Goal: Information Seeking & Learning: Check status

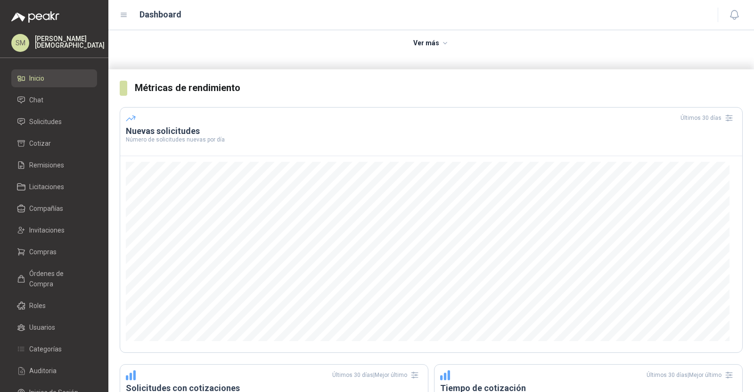
scroll to position [128, 0]
click at [331, 131] on h3 "Nuevas solicitudes" at bounding box center [431, 130] width 611 height 11
click at [49, 254] on span "Compras" at bounding box center [42, 252] width 27 height 10
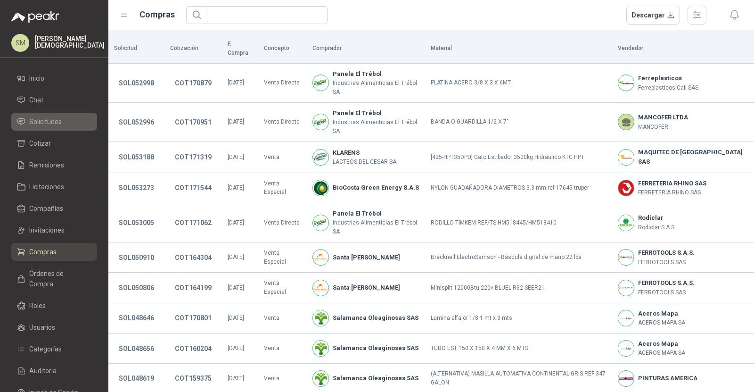
click at [69, 119] on li "Solicitudes" at bounding box center [54, 121] width 74 height 10
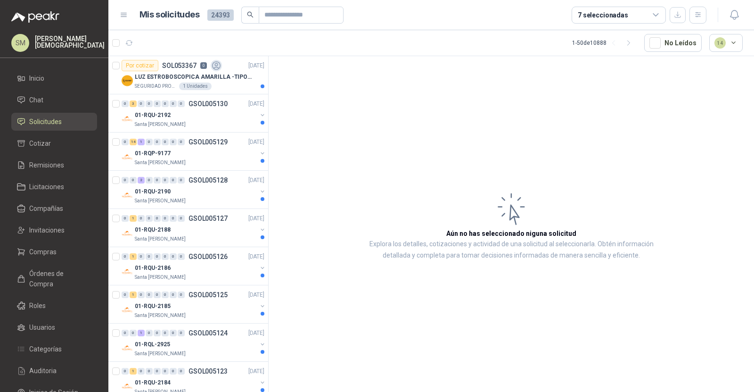
click at [652, 13] on div "7 seleccionadas" at bounding box center [619, 15] width 94 height 17
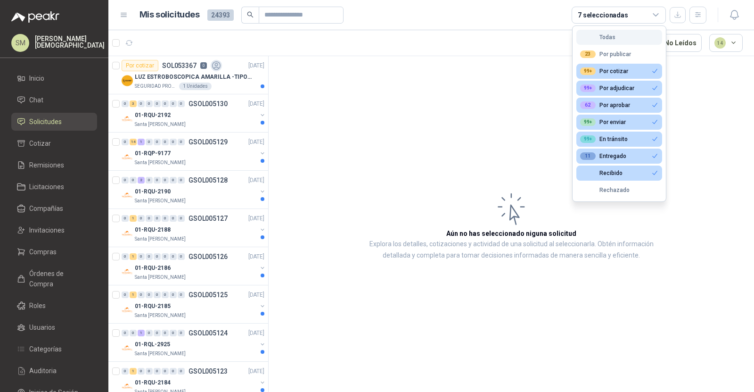
click at [624, 35] on button "Todas" at bounding box center [620, 37] width 86 height 15
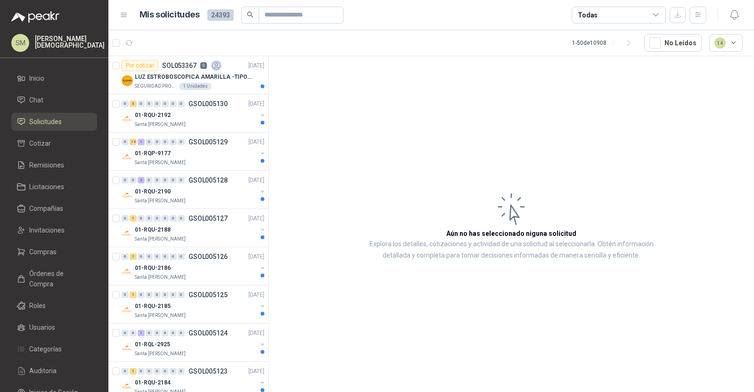
click at [631, 7] on div "Todas" at bounding box center [619, 15] width 94 height 17
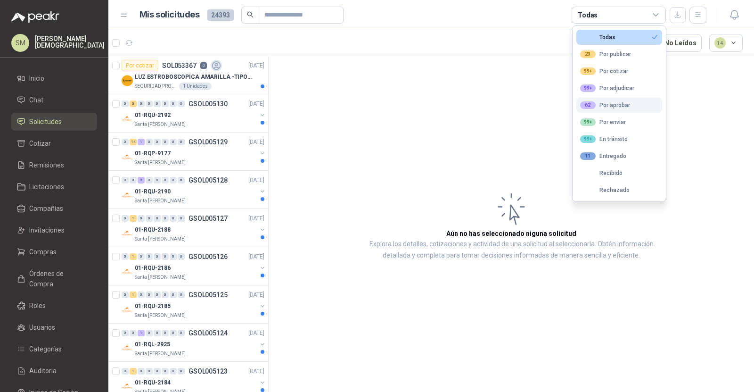
click at [611, 105] on div "62 Por aprobar" at bounding box center [605, 105] width 50 height 8
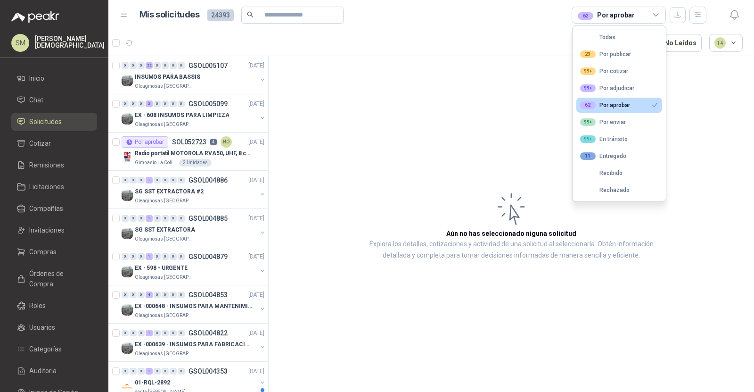
click at [390, 80] on article "Aún no has seleccionado niguna solicitud Explora los detalles, cotizaciones y a…" at bounding box center [512, 225] width 486 height 339
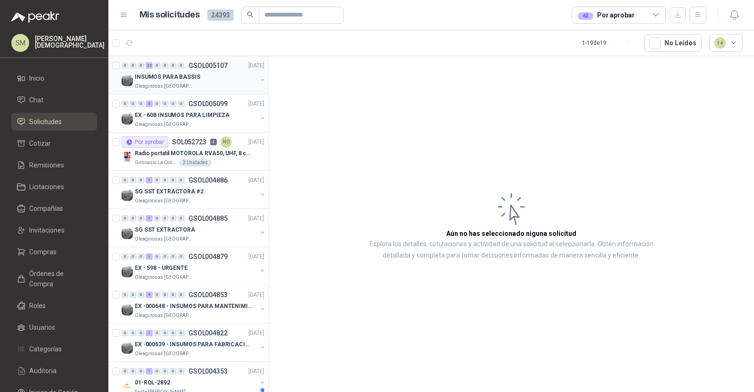
click at [228, 63] on div "0 0 0 22 0 0 0 0 GSOL005107 [DATE]" at bounding box center [194, 65] width 145 height 11
click at [194, 79] on p "INSUMOS PARA BASSIS" at bounding box center [168, 77] width 66 height 9
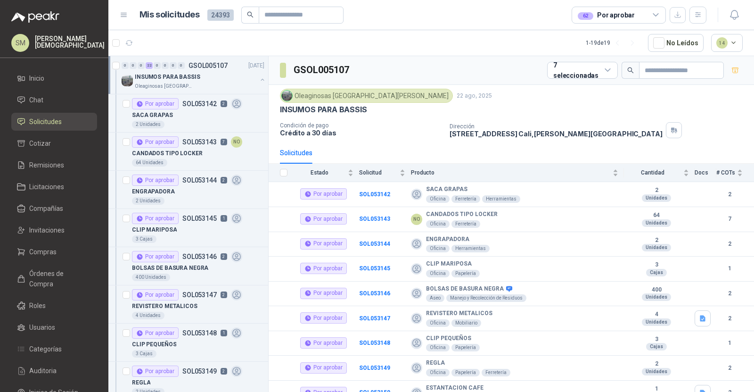
click at [194, 79] on p "INSUMOS PARA BASSIS" at bounding box center [168, 77] width 66 height 9
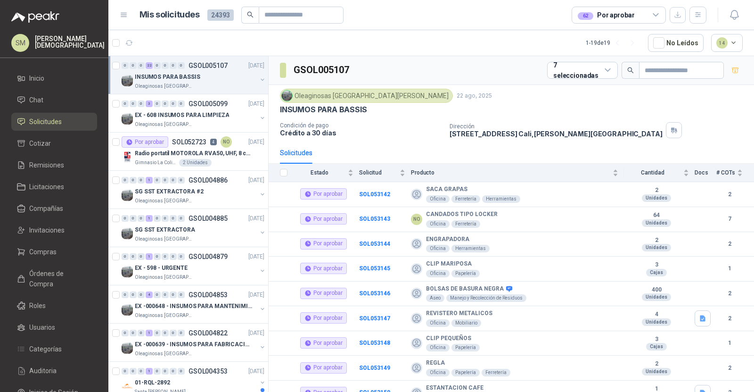
scroll to position [2, 0]
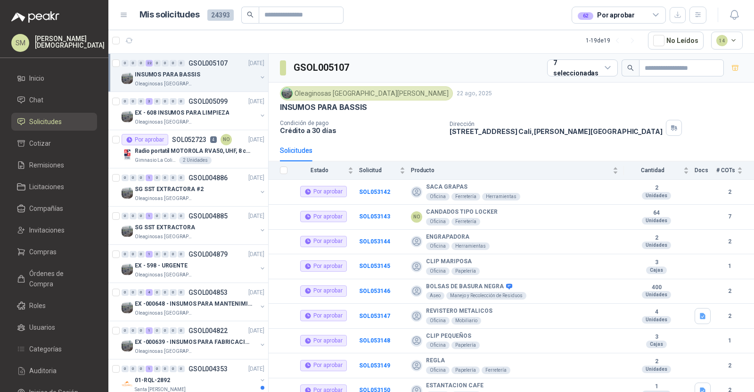
click at [360, 34] on article "1 - 19 de 19 No Leídos 14" at bounding box center [431, 40] width 646 height 25
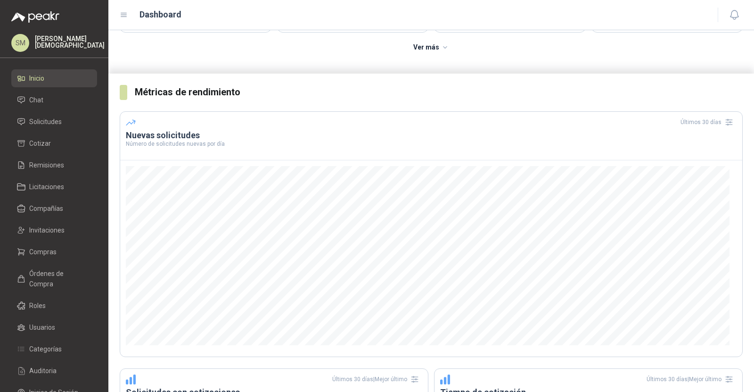
scroll to position [123, 0]
